Goal: Check status

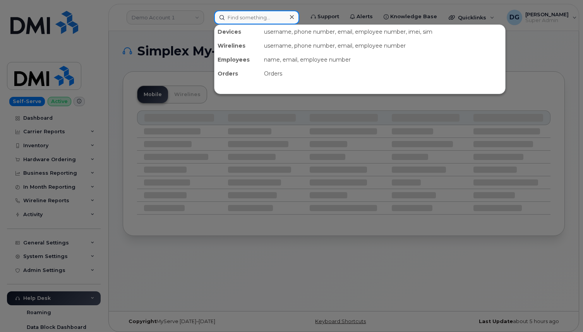
click at [236, 18] on input at bounding box center [256, 17] width 85 height 14
paste input "4033306830"
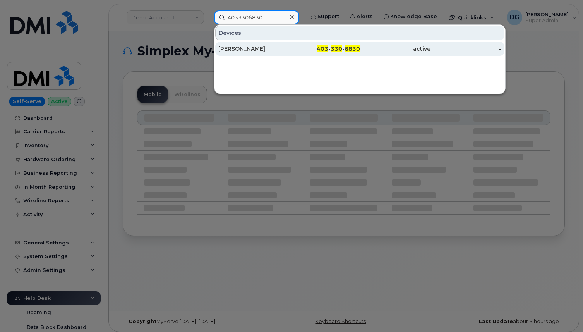
type input "4033306830"
click at [264, 50] on div "[PERSON_NAME]" at bounding box center [253, 49] width 71 height 8
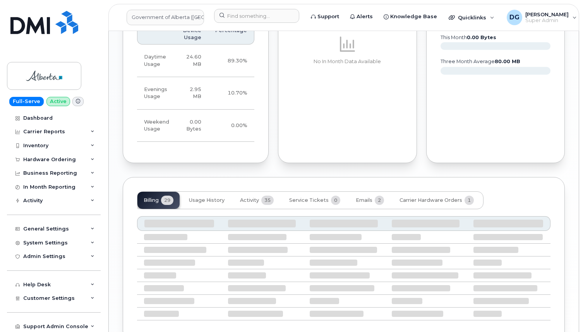
scroll to position [643, 0]
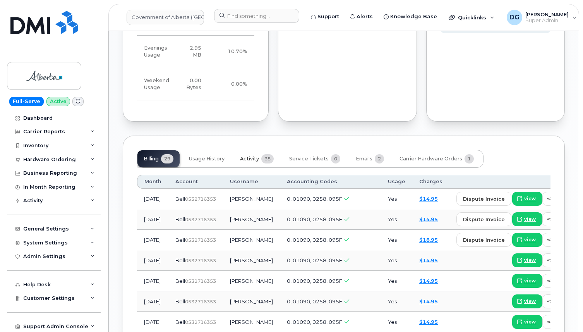
click at [243, 156] on span "Activity" at bounding box center [249, 159] width 19 height 6
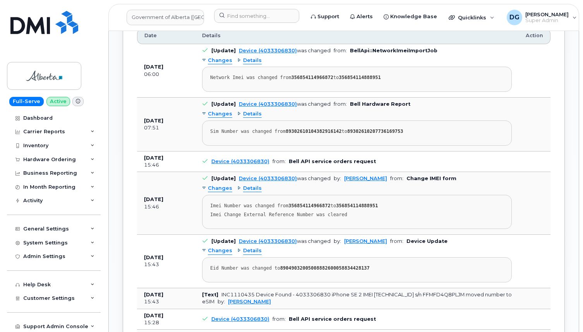
scroll to position [794, 0]
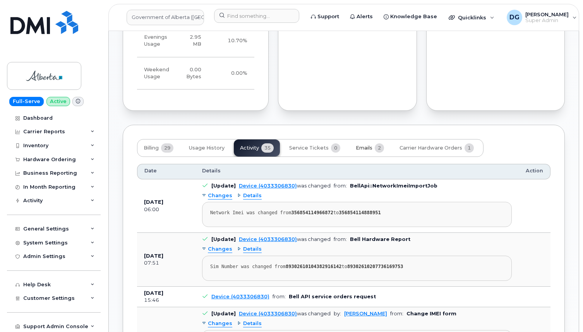
click at [364, 145] on span "Emails" at bounding box center [364, 148] width 17 height 6
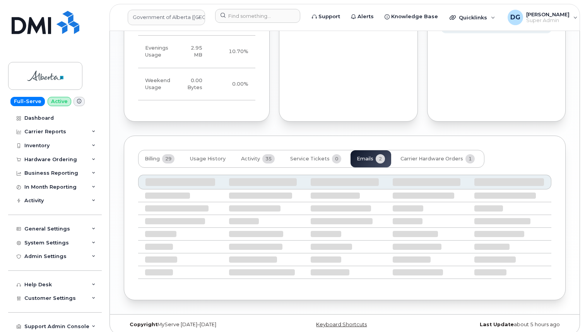
scroll to position [580, 0]
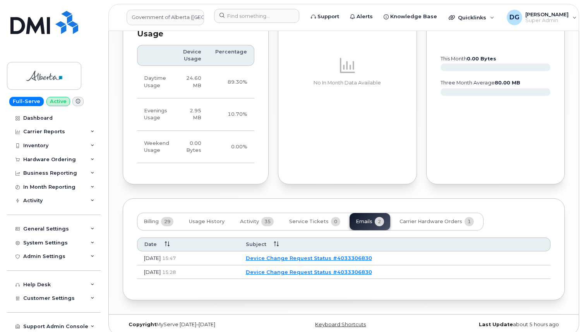
click at [327, 255] on link "Device Change Request Status #4033306830" at bounding box center [309, 258] width 126 height 6
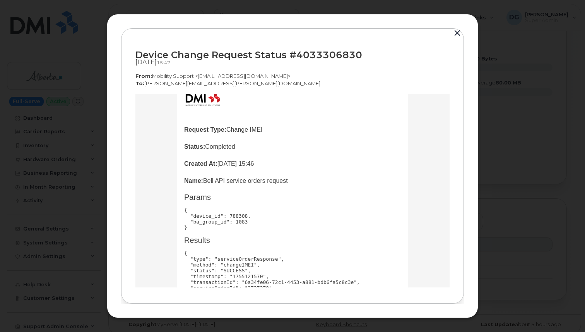
scroll to position [89, 0]
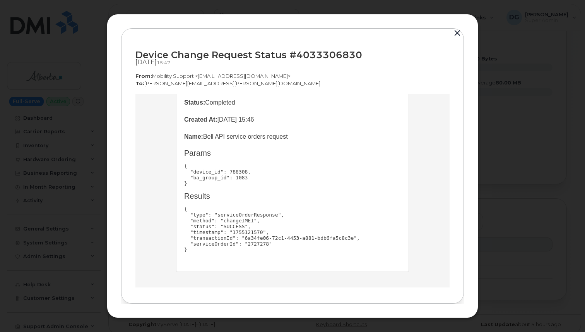
click at [456, 31] on button "button" at bounding box center [458, 33] width 12 height 11
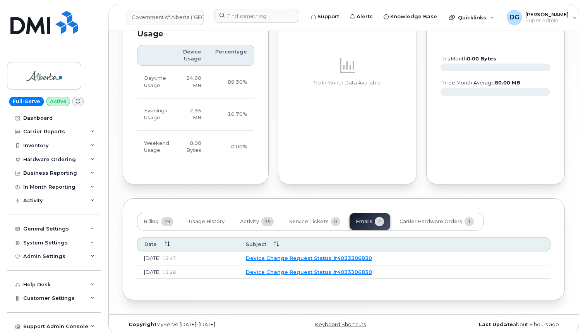
click at [343, 269] on link "Device Change Request Status #4033306830" at bounding box center [309, 272] width 126 height 6
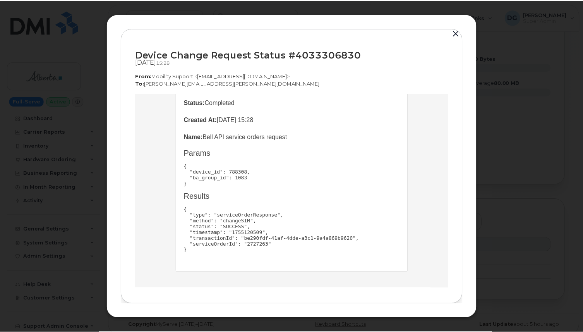
scroll to position [0, 0]
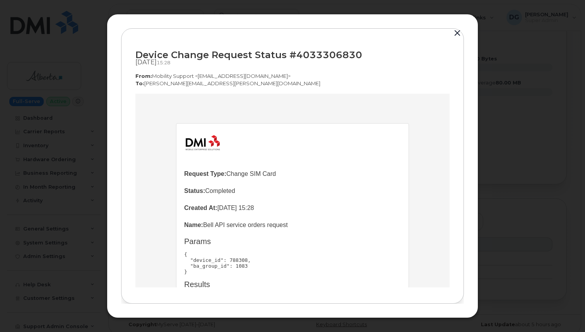
click at [456, 30] on button "button" at bounding box center [458, 33] width 12 height 11
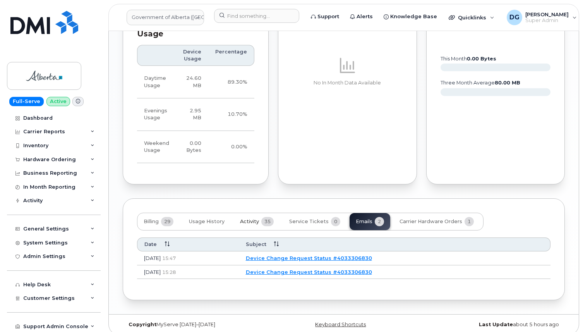
click at [244, 218] on span "Activity" at bounding box center [249, 221] width 19 height 6
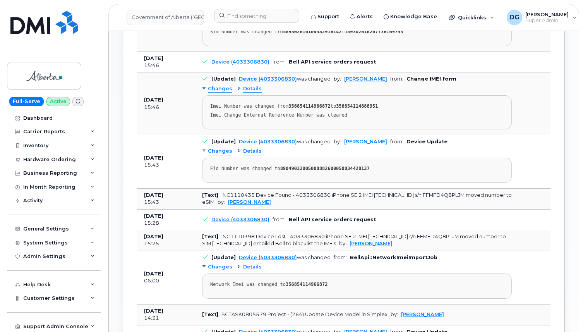
scroll to position [889, 0]
